Goal: Check status

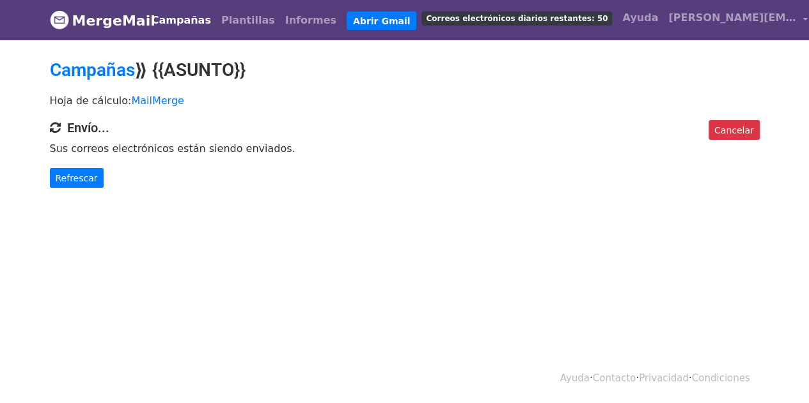
click at [523, 260] on html "MergeMail Campañas Plantillas Informes Abrir Gmail Correos electrónicos diarios…" at bounding box center [404, 201] width 809 height 403
click at [60, 184] on link "Refrescar" at bounding box center [77, 178] width 54 height 20
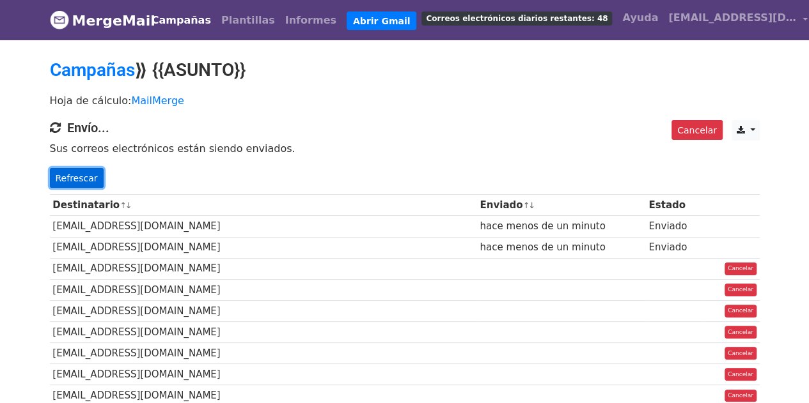
click at [67, 185] on link "Refrescar" at bounding box center [77, 178] width 54 height 20
